Goal: Information Seeking & Learning: Learn about a topic

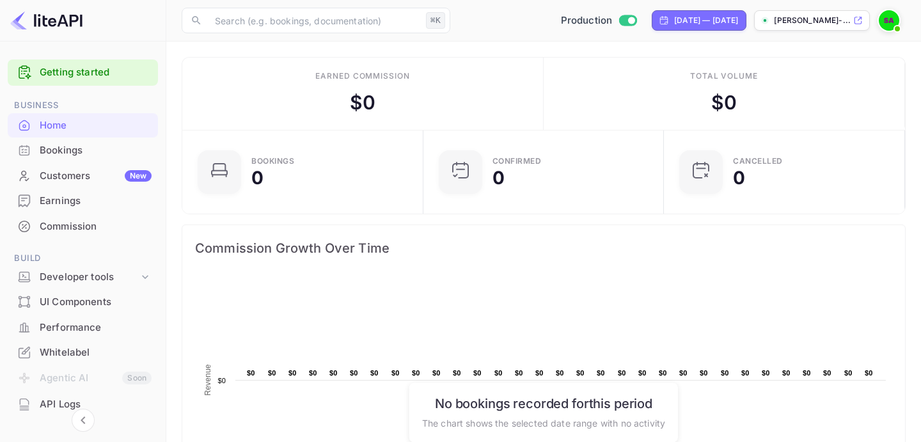
scroll to position [41, 0]
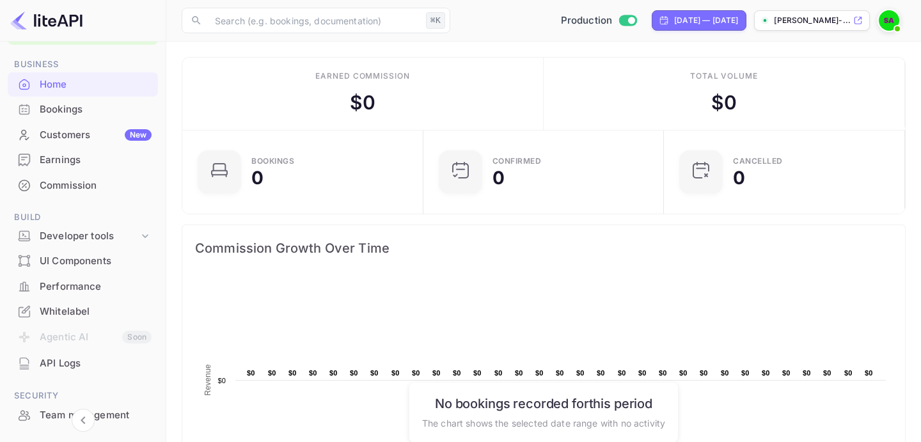
click at [81, 281] on div "Performance" at bounding box center [96, 286] width 112 height 15
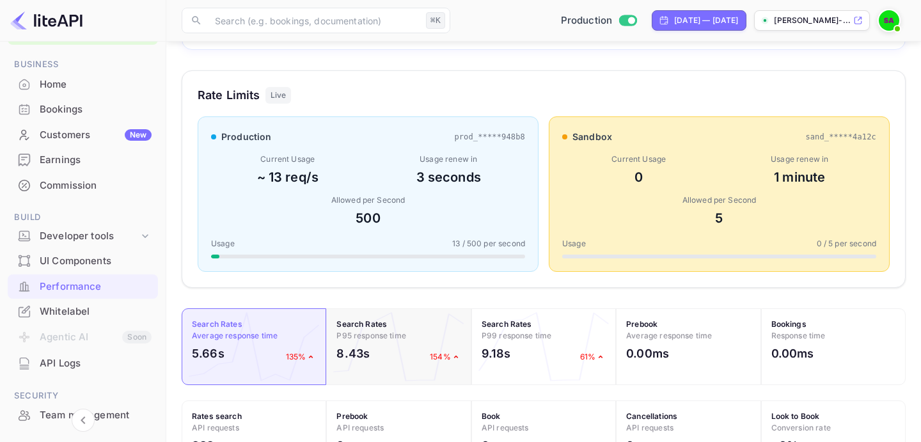
scroll to position [153, 0]
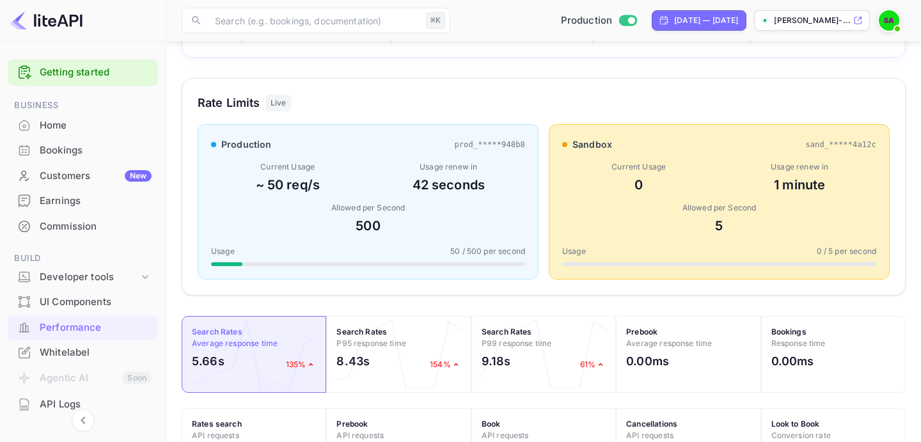
scroll to position [329, 724]
